Goal: Information Seeking & Learning: Learn about a topic

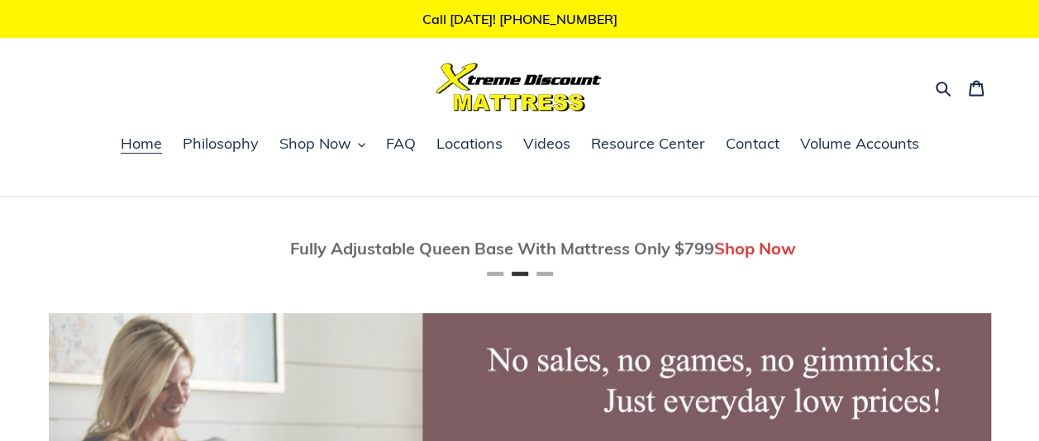
scroll to position [0, 942]
click at [326, 142] on span "Shop Now" at bounding box center [315, 144] width 72 height 20
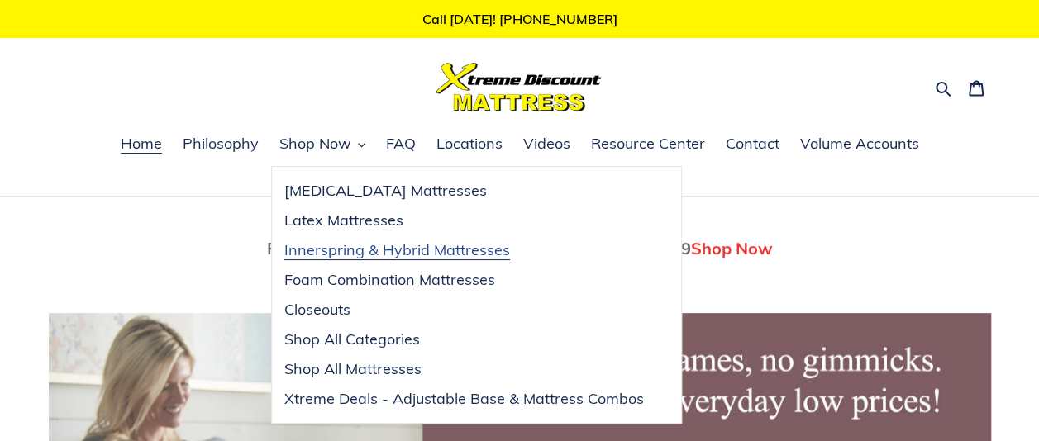
click at [319, 250] on span "Innerspring & Hybrid Mattresses" at bounding box center [397, 250] width 226 height 20
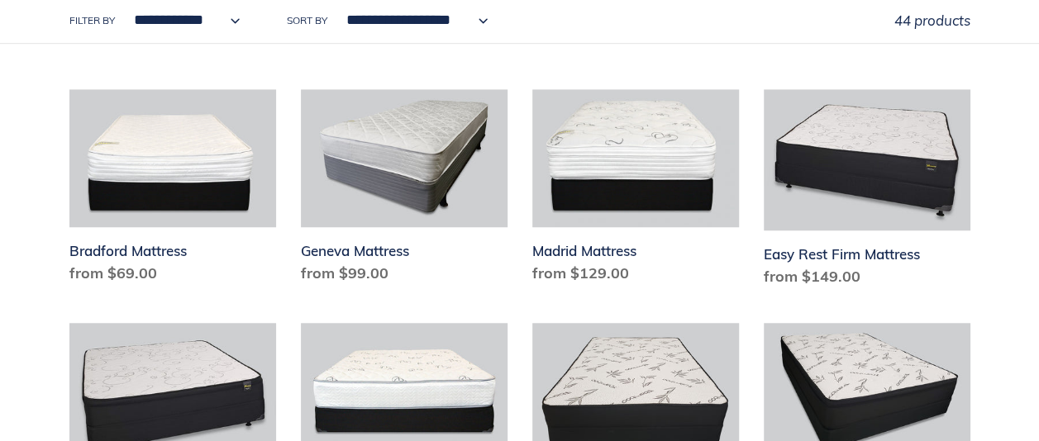
scroll to position [579, 0]
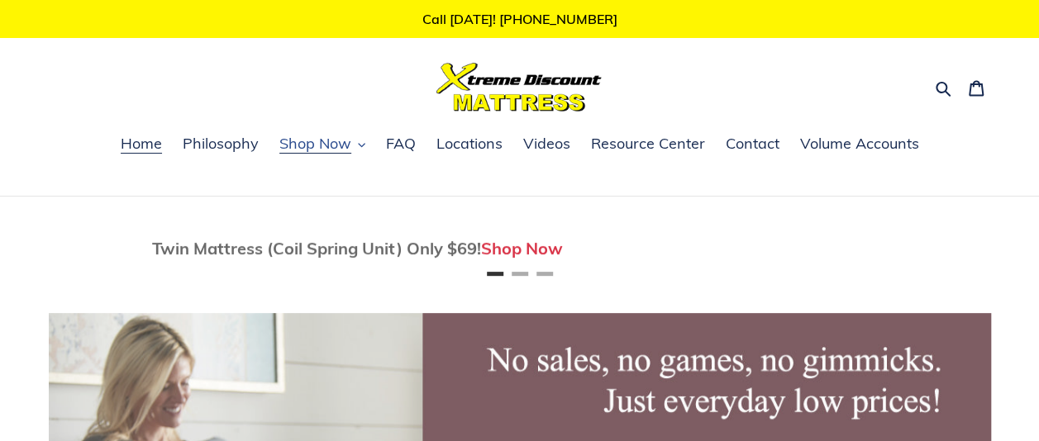
click at [339, 144] on span "Shop Now" at bounding box center [315, 144] width 72 height 20
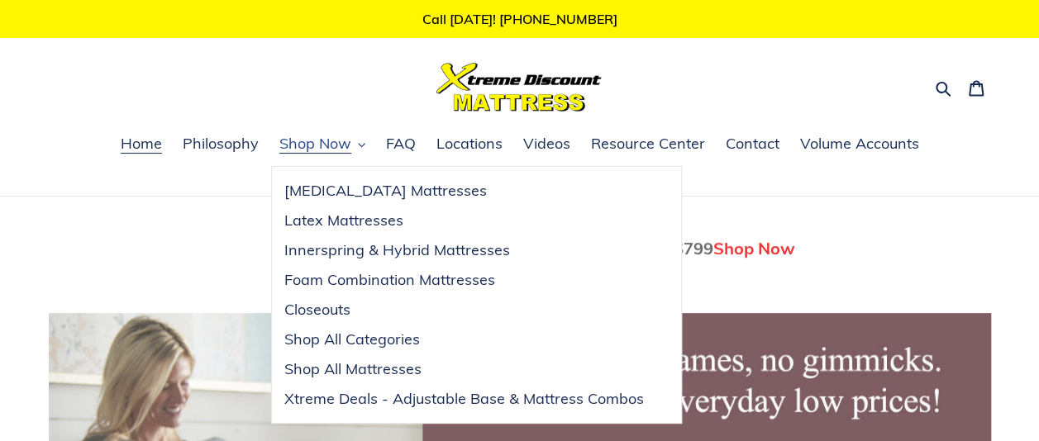
scroll to position [0, 942]
click at [359, 279] on span "Foam Combination Mattresses" at bounding box center [389, 280] width 211 height 20
click at [322, 309] on span "Closeouts" at bounding box center [317, 310] width 66 height 20
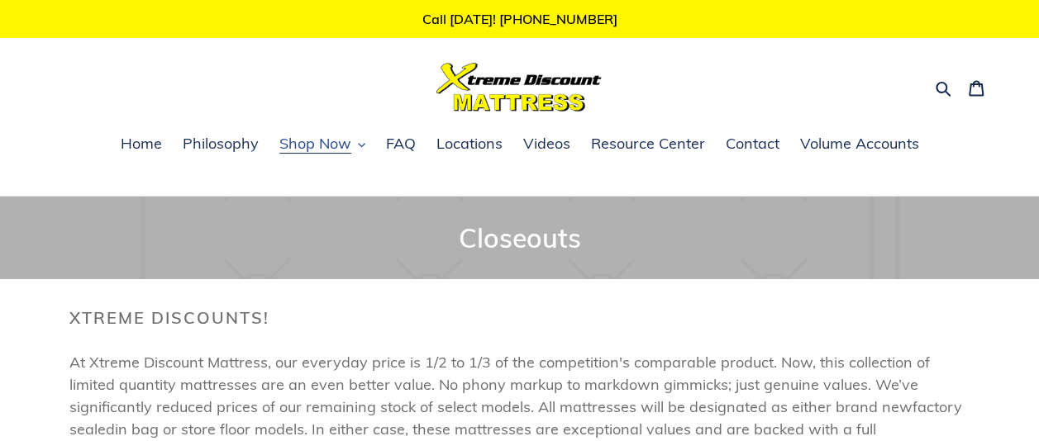
click at [329, 145] on span "Shop Now" at bounding box center [315, 144] width 72 height 20
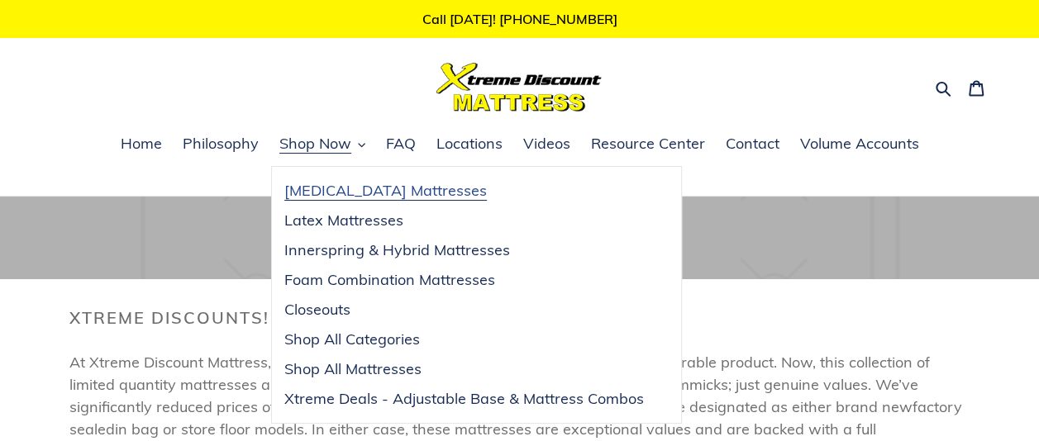
click at [345, 190] on span "[MEDICAL_DATA] Mattresses" at bounding box center [385, 191] width 202 height 20
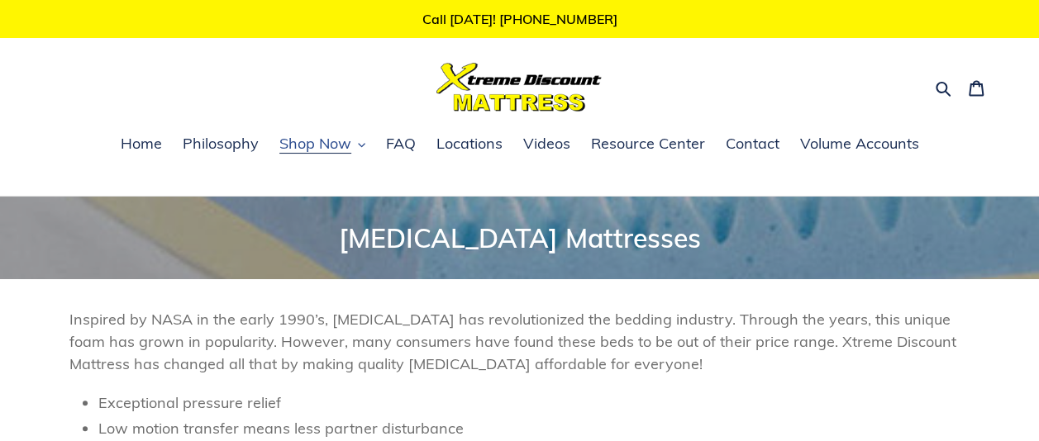
click at [319, 145] on span "Shop Now" at bounding box center [315, 144] width 72 height 20
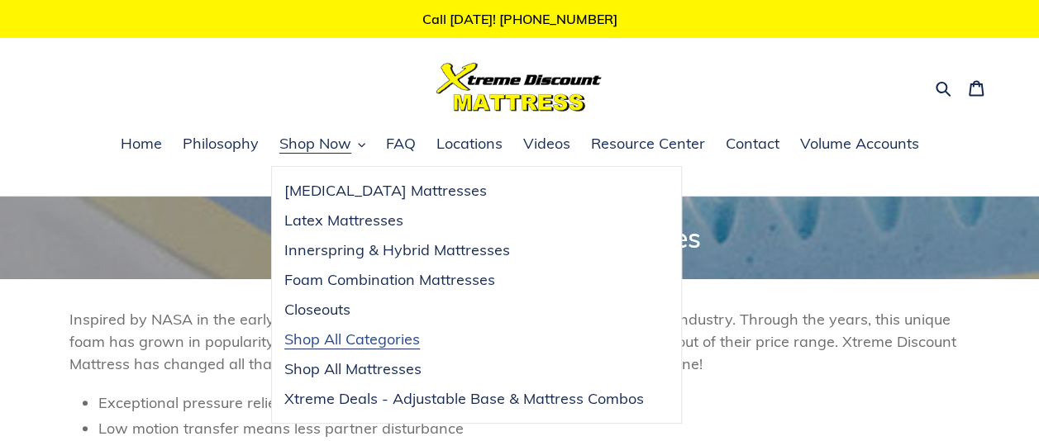
click at [331, 339] on span "Shop All Categories" at bounding box center [352, 340] width 136 height 20
click at [326, 191] on span "[MEDICAL_DATA] Mattresses" at bounding box center [385, 191] width 202 height 20
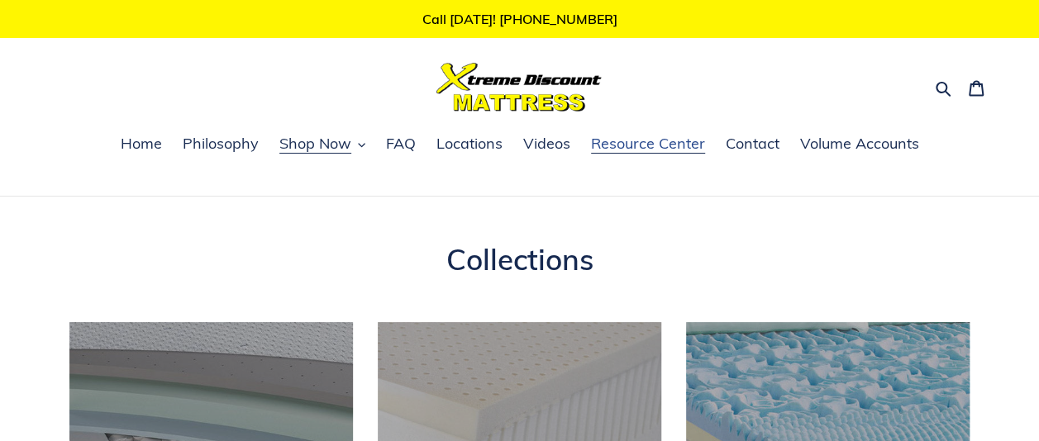
click at [631, 149] on span "Resource Center" at bounding box center [648, 144] width 114 height 20
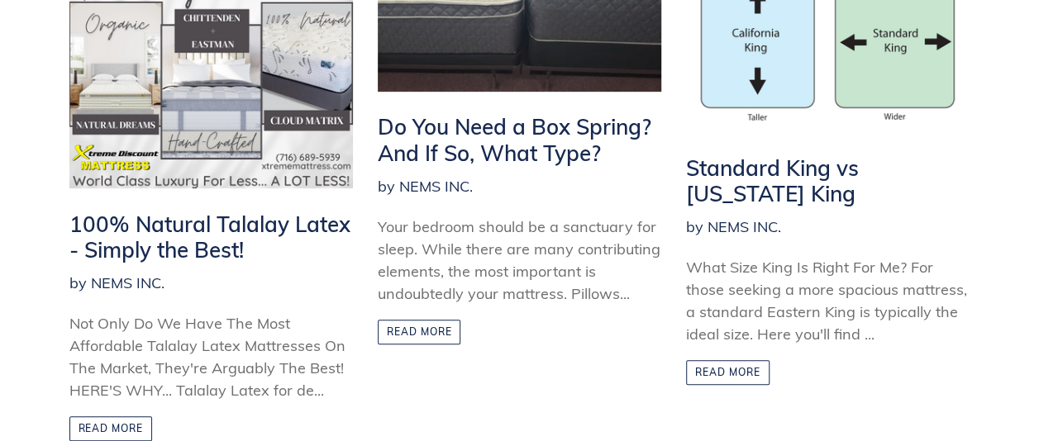
scroll to position [413, 0]
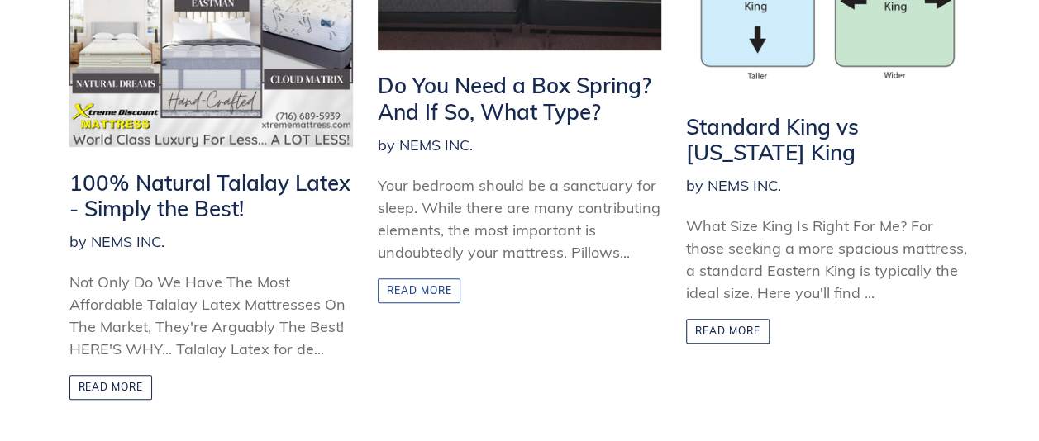
click at [403, 289] on link "Read more" at bounding box center [419, 291] width 83 height 25
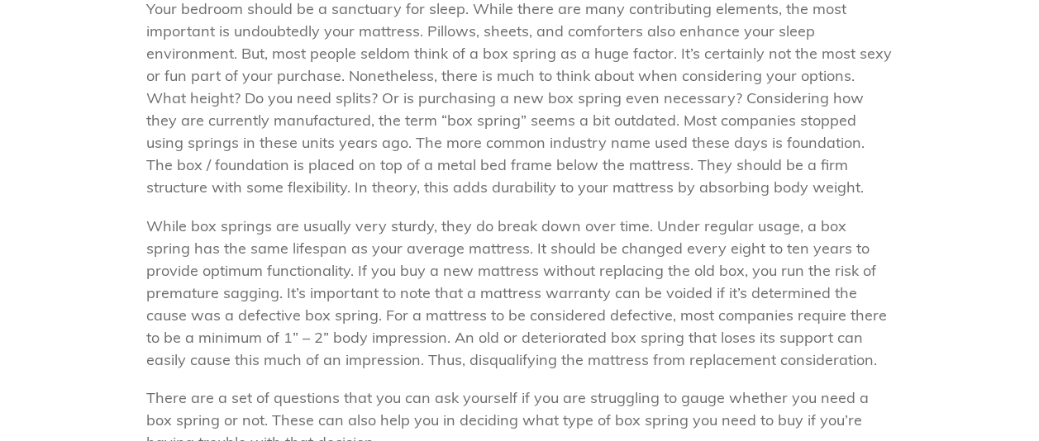
scroll to position [331, 0]
